Goal: Information Seeking & Learning: Learn about a topic

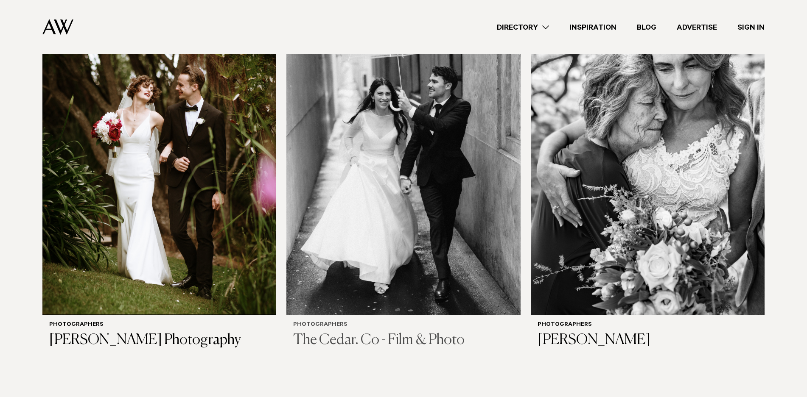
scroll to position [3339, 0]
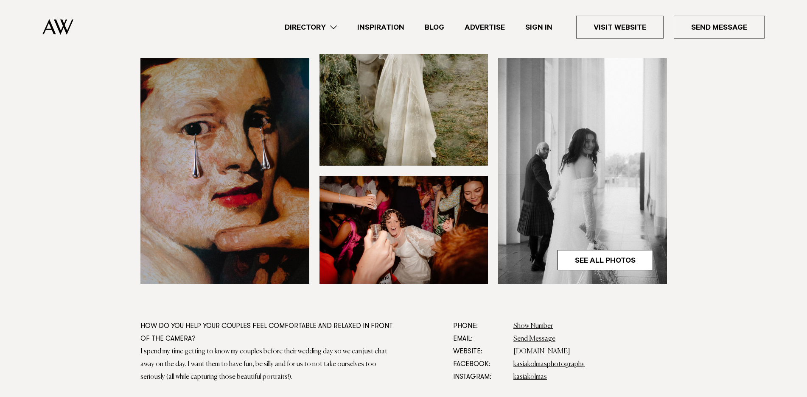
scroll to position [238, 0]
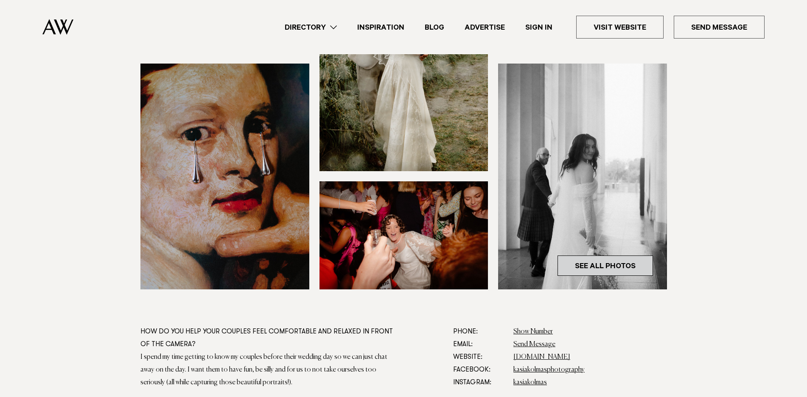
click at [585, 263] on link "See All Photos" at bounding box center [604, 266] width 95 height 20
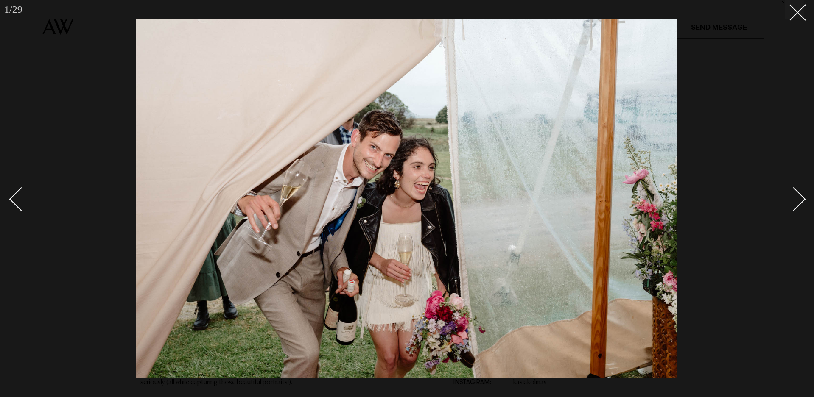
click at [798, 201] on div "Next slide" at bounding box center [794, 199] width 24 height 24
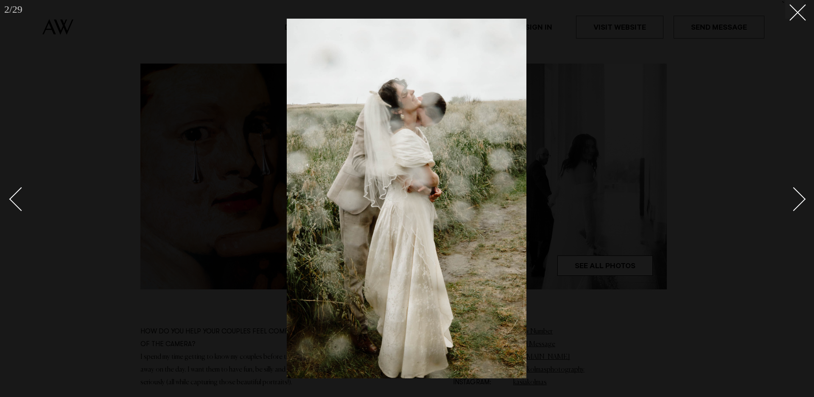
click at [798, 201] on div "Next slide" at bounding box center [794, 199] width 24 height 24
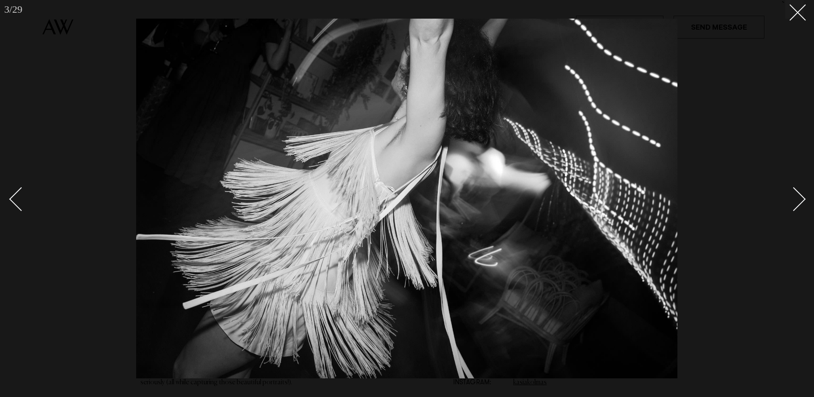
click at [798, 201] on div "Next slide" at bounding box center [794, 199] width 24 height 24
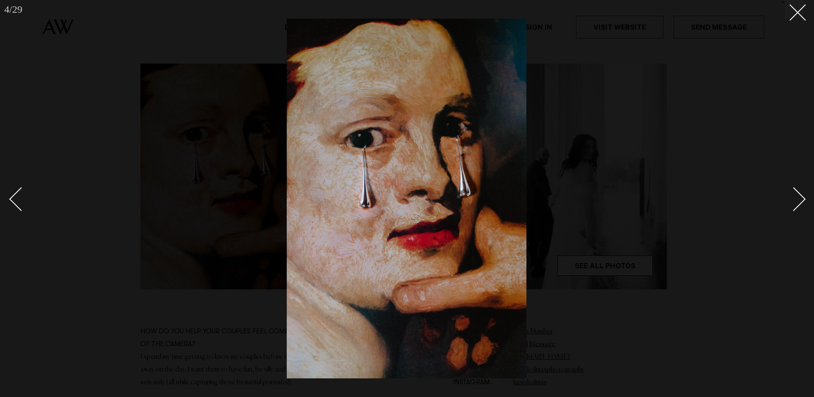
click at [798, 201] on div "Next slide" at bounding box center [794, 199] width 24 height 24
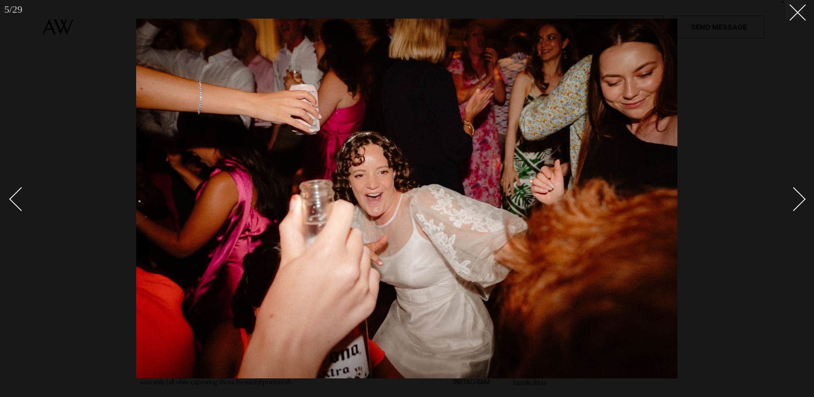
click at [798, 201] on div "Next slide" at bounding box center [794, 199] width 24 height 24
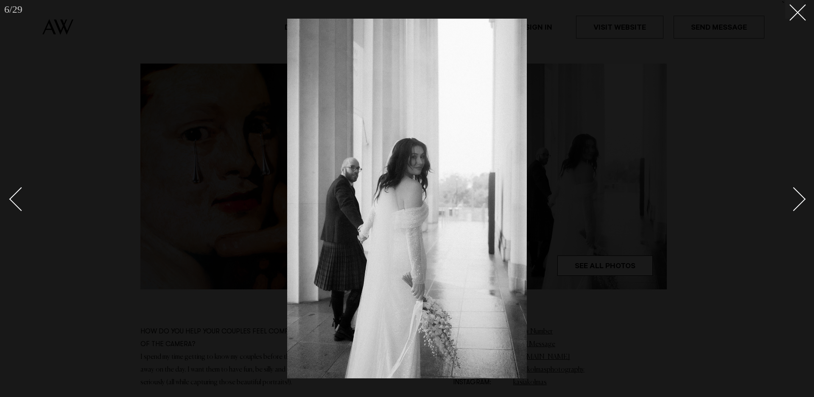
click at [798, 201] on div "Next slide" at bounding box center [794, 199] width 24 height 24
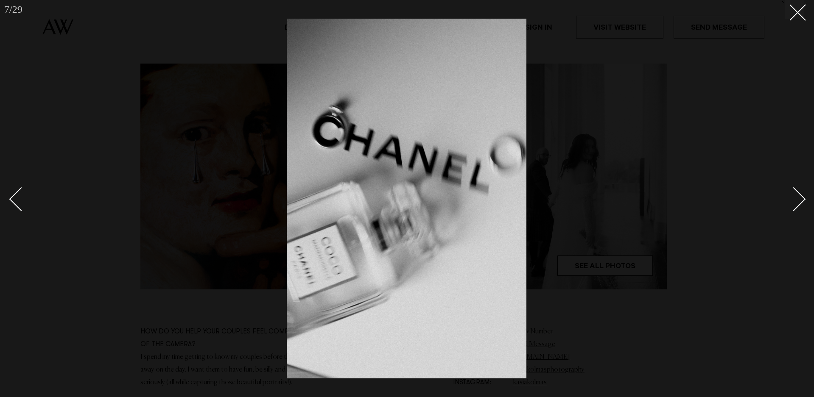
click at [798, 201] on div "Next slide" at bounding box center [794, 199] width 24 height 24
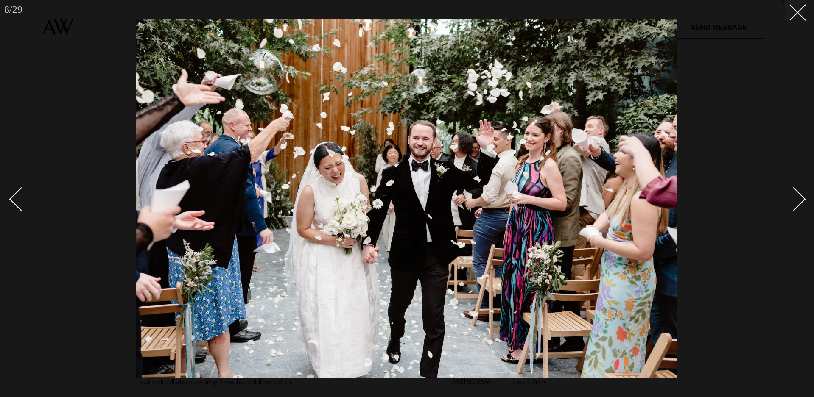
click at [798, 201] on div "Next slide" at bounding box center [794, 199] width 24 height 24
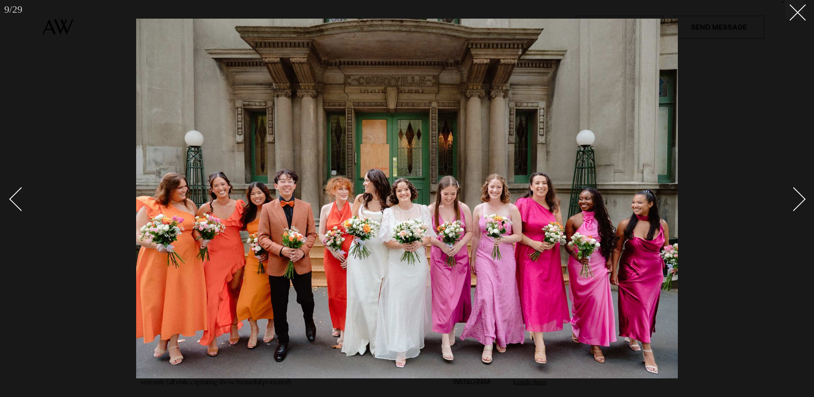
click at [798, 201] on div "Next slide" at bounding box center [794, 199] width 24 height 24
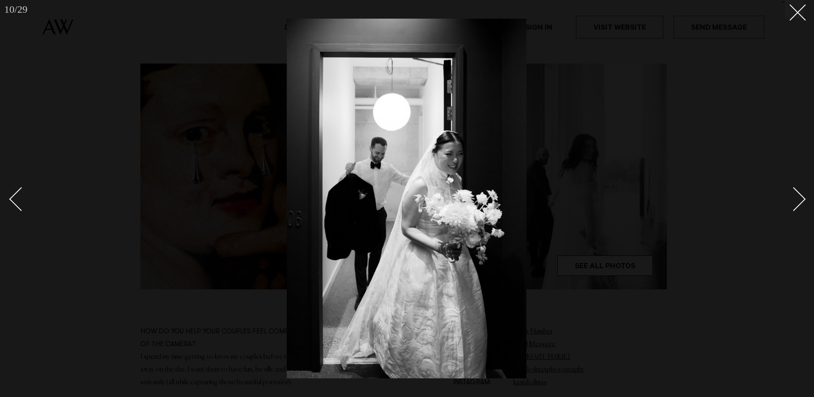
click at [798, 201] on div "Next slide" at bounding box center [794, 199] width 24 height 24
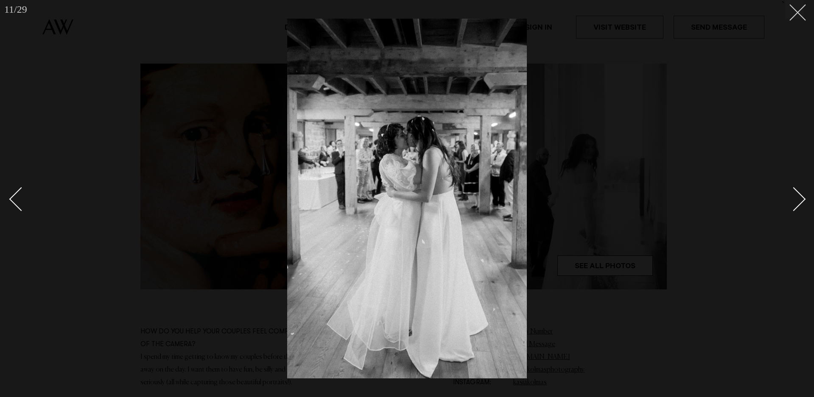
click at [794, 14] on icon at bounding box center [794, 9] width 10 height 10
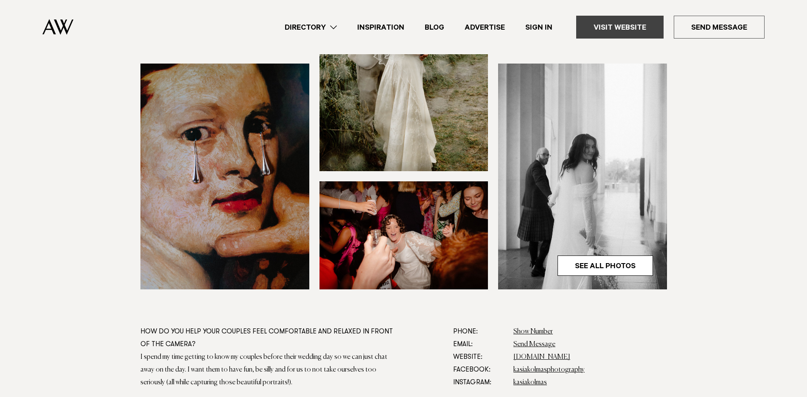
click at [607, 28] on link "Visit Website" at bounding box center [619, 27] width 87 height 23
